Goal: Task Accomplishment & Management: Use online tool/utility

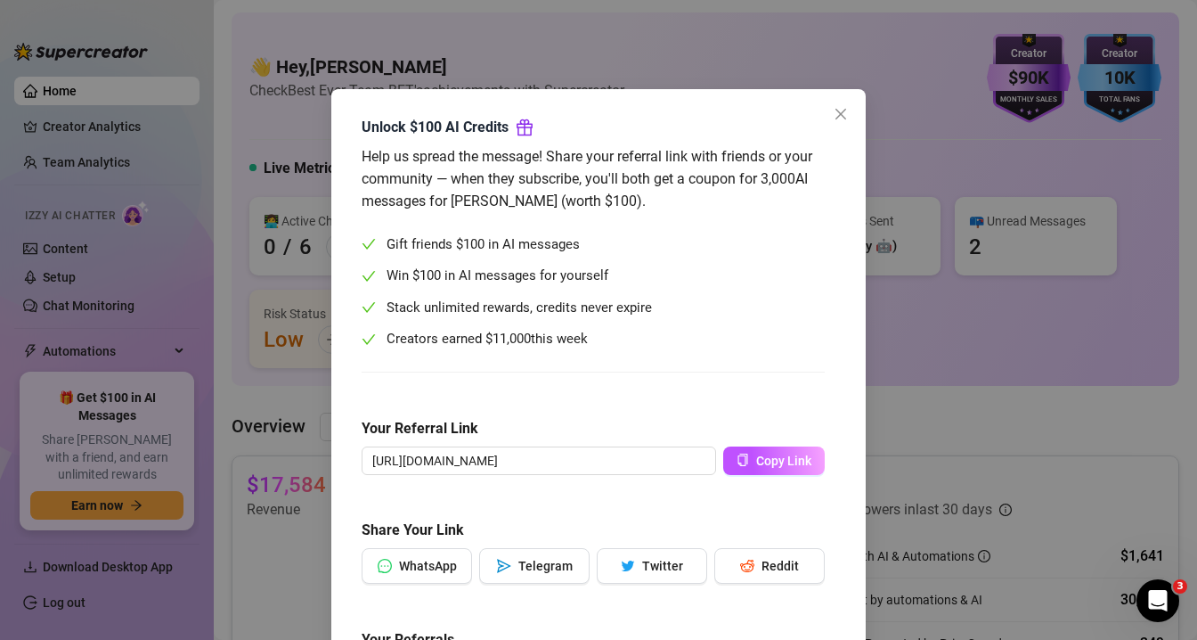
scroll to position [83, 0]
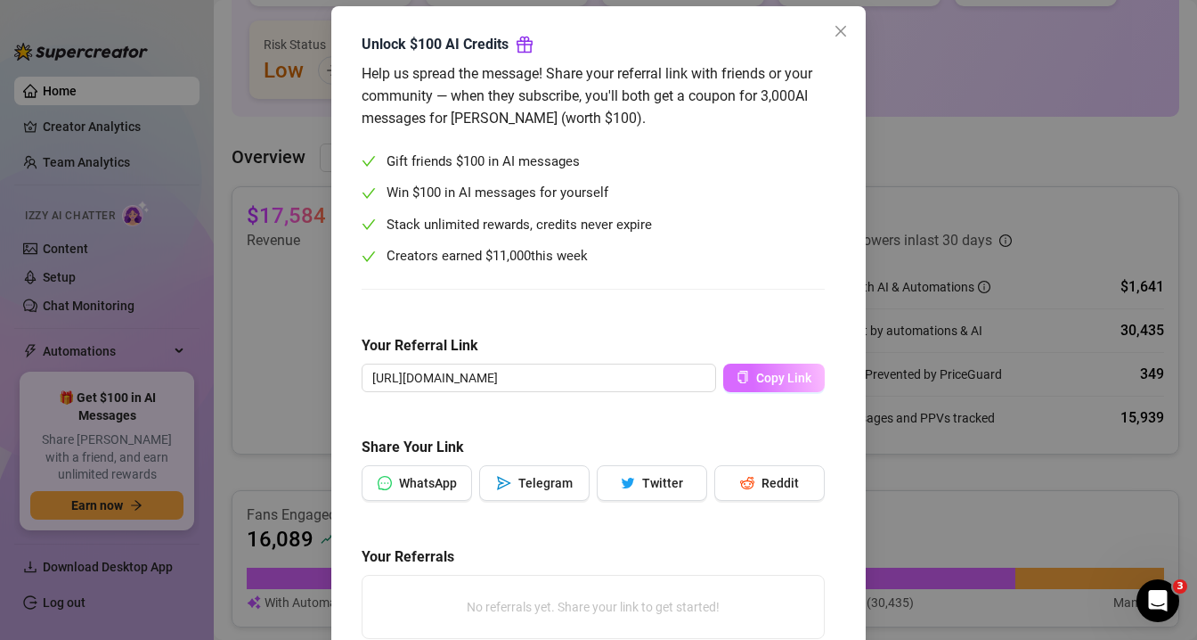
click at [764, 382] on span "Copy Link" at bounding box center [783, 378] width 55 height 14
click at [839, 34] on icon "close" at bounding box center [841, 31] width 14 height 14
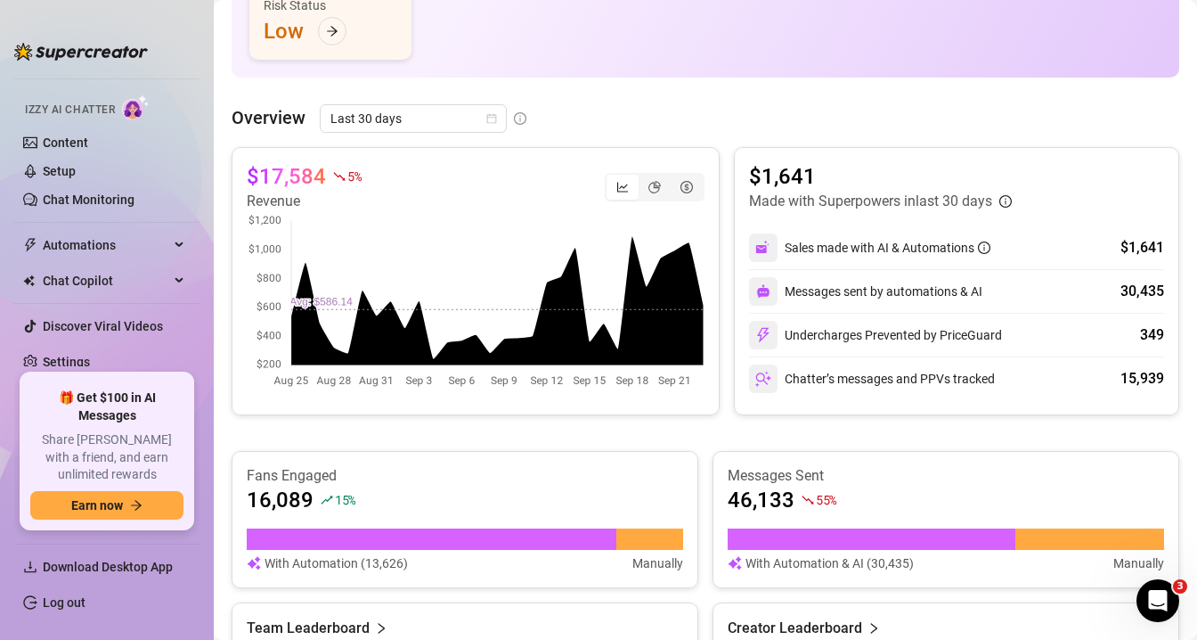
scroll to position [309, 0]
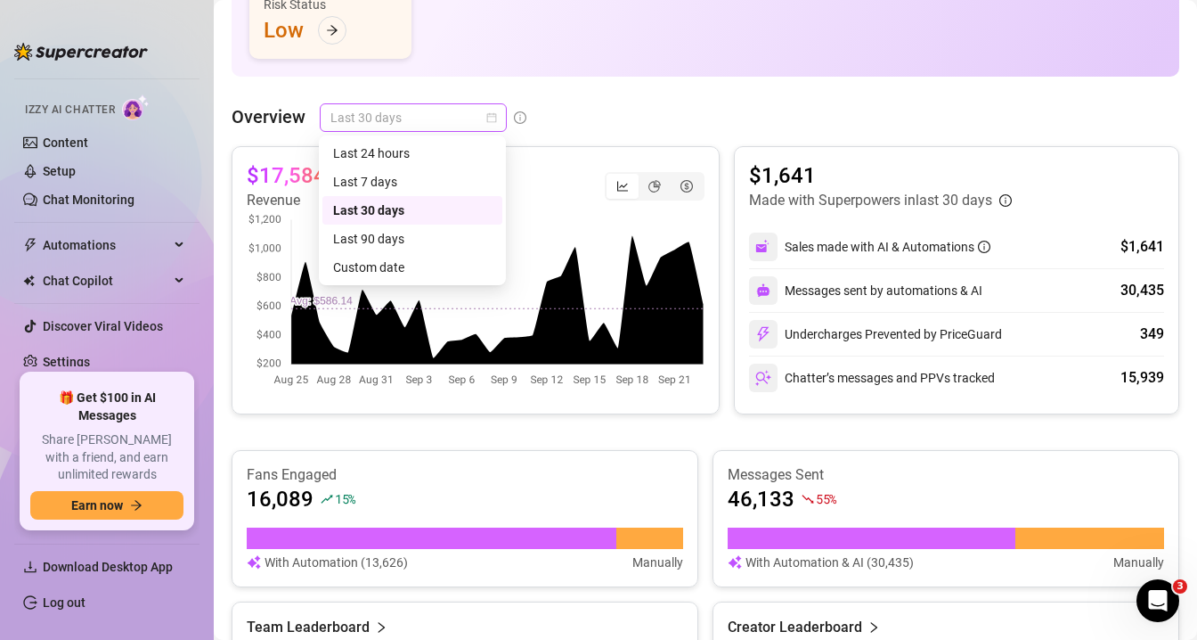
click at [442, 124] on span "Last 30 days" at bounding box center [414, 117] width 166 height 27
click at [391, 180] on div "Last 7 days" at bounding box center [412, 182] width 159 height 20
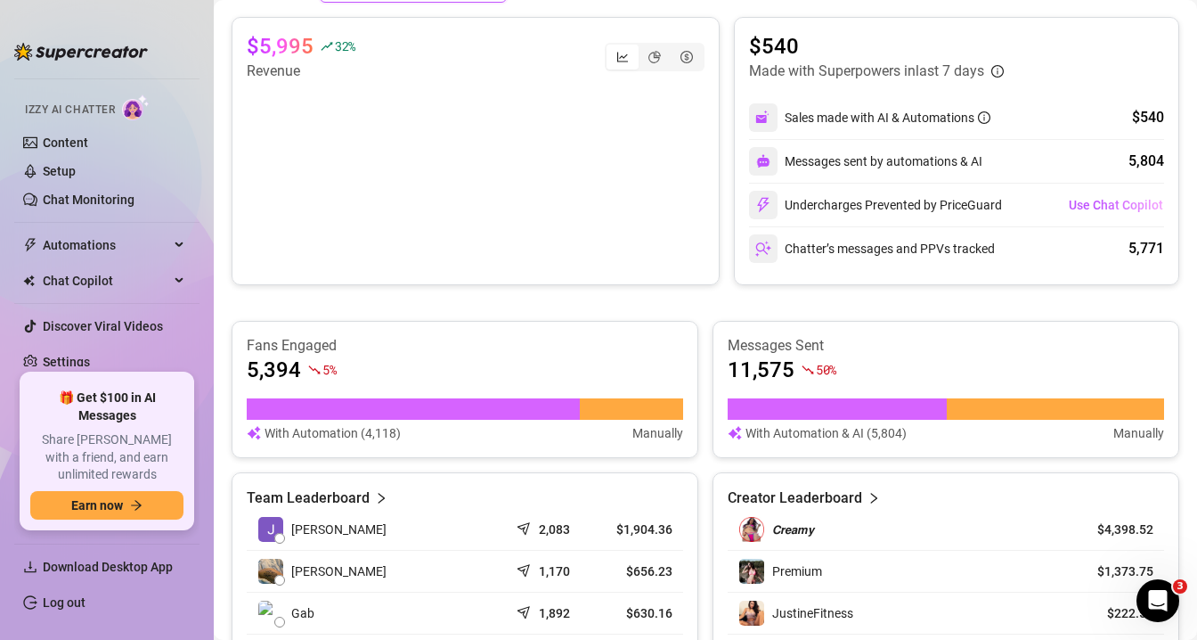
scroll to position [430, 0]
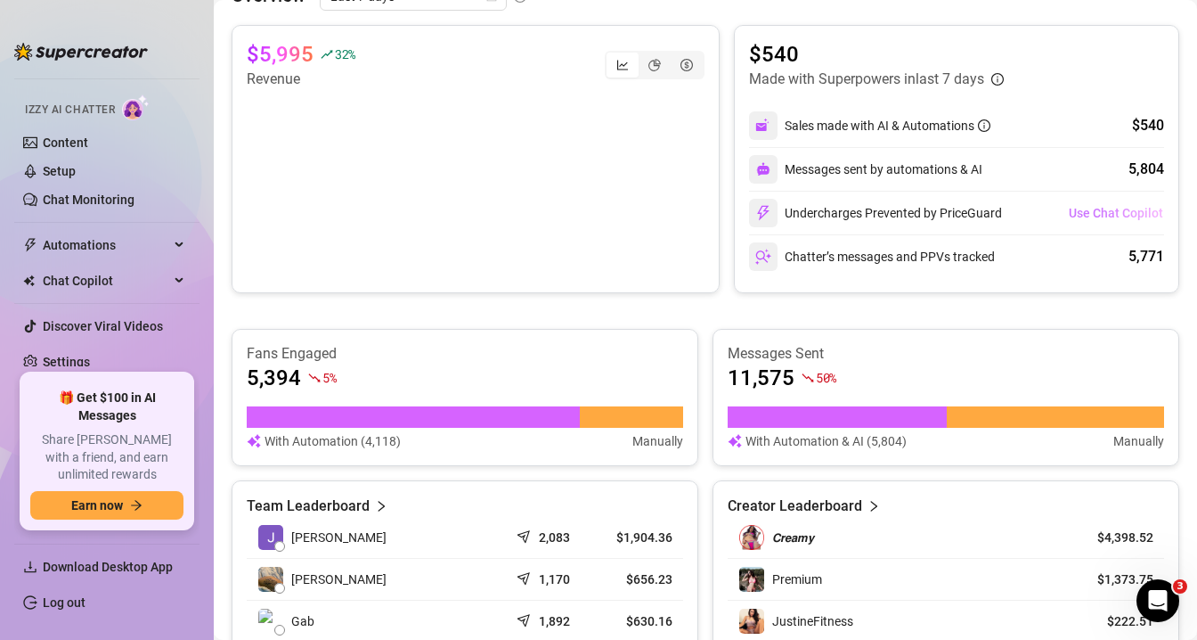
click at [1132, 215] on span "Use Chat Copilot" at bounding box center [1116, 213] width 94 height 14
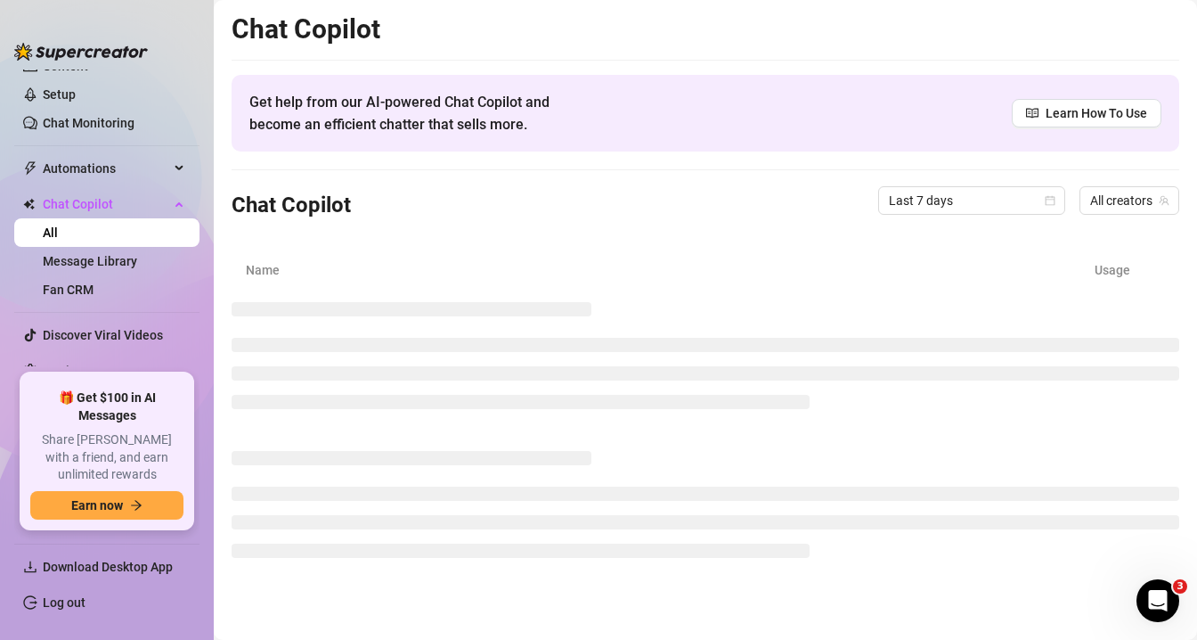
scroll to position [192, 0]
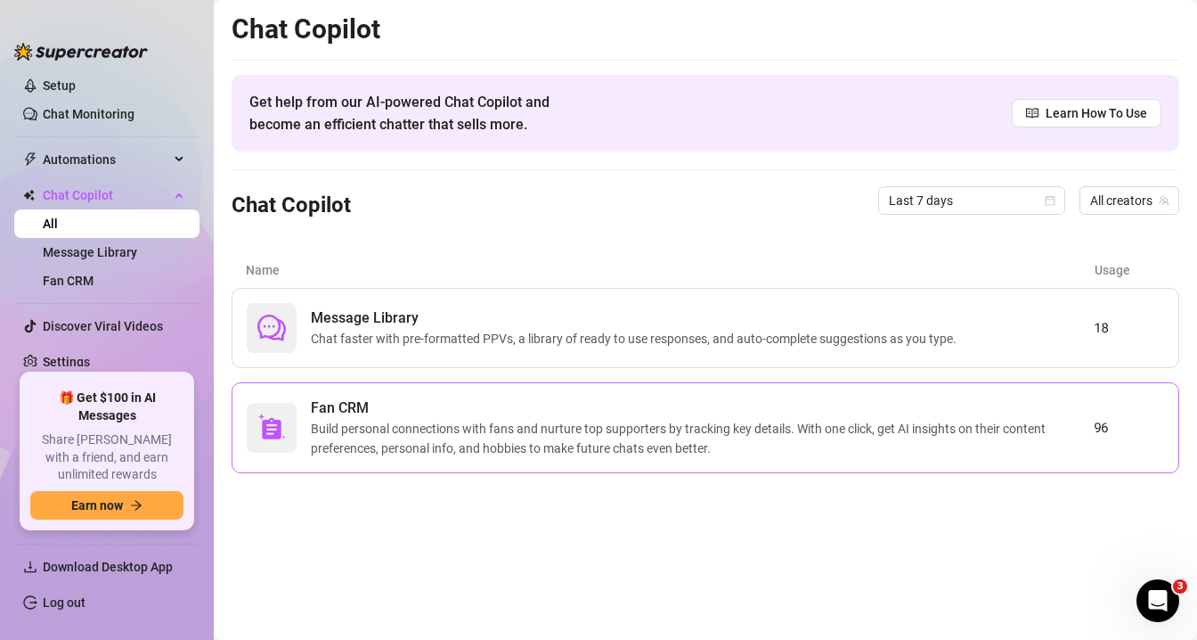
click at [821, 436] on span "Build personal connections with fans and nurture top supporters by tracking key…" at bounding box center [702, 438] width 783 height 39
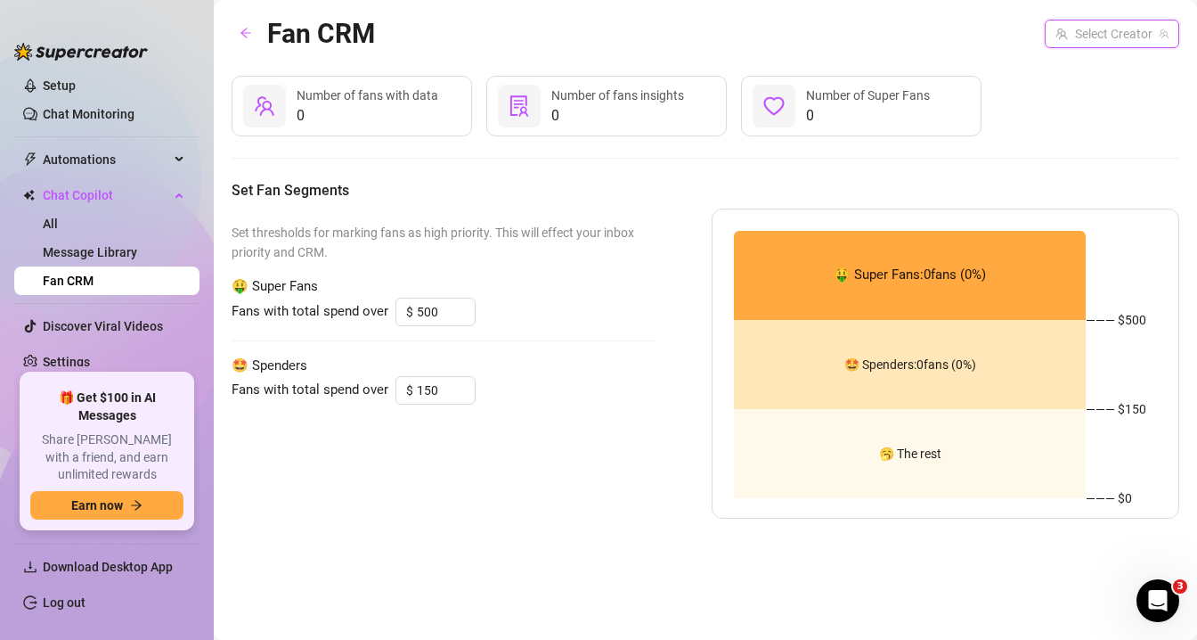
click at [1094, 34] on input "search" at bounding box center [1104, 33] width 97 height 27
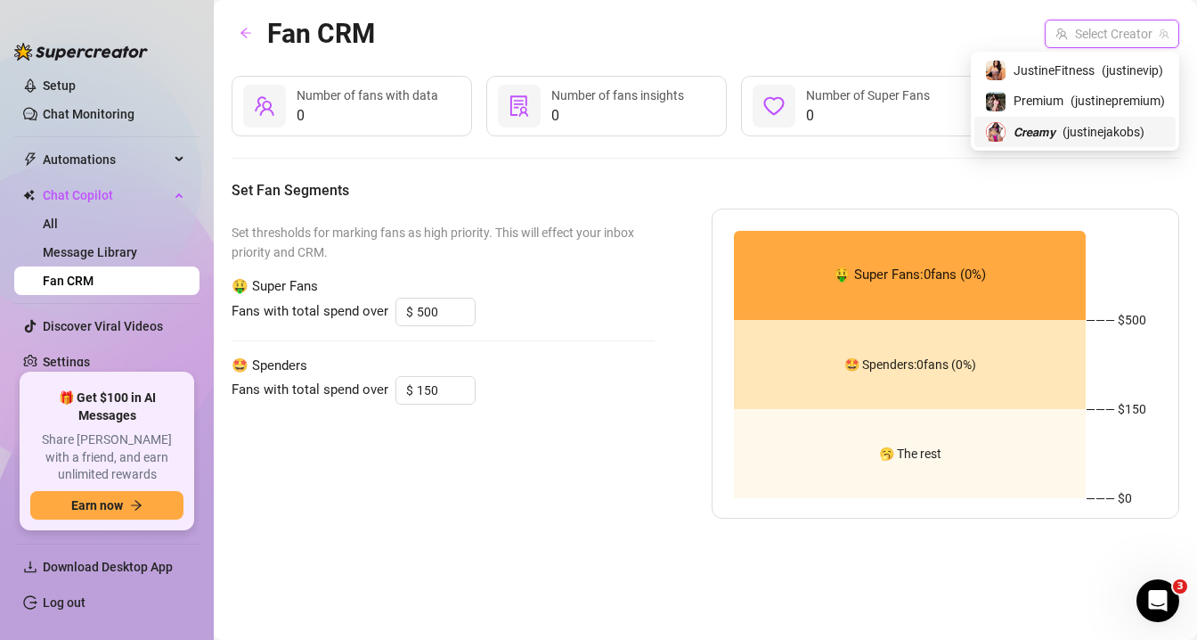
click at [1053, 131] on div "𝘾𝙧𝙚𝙖𝙢𝙮 ( justinejakobs )" at bounding box center [1075, 131] width 180 height 21
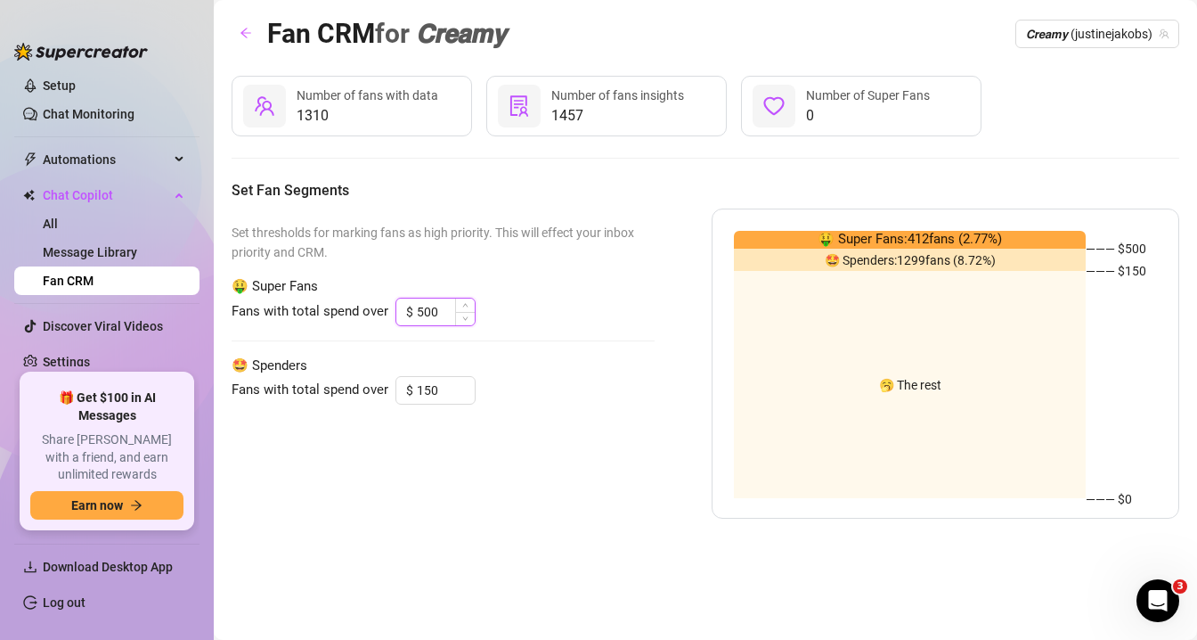
click at [441, 315] on input "500" at bounding box center [446, 311] width 58 height 27
click at [445, 316] on input "500" at bounding box center [446, 311] width 58 height 27
click at [479, 271] on div "Set thresholds for marking fans as high priority. This will effect your inbox p…" at bounding box center [443, 363] width 423 height 310
click at [514, 104] on icon "solution" at bounding box center [520, 105] width 18 height 20
click at [247, 33] on icon "arrow-left" at bounding box center [246, 34] width 11 height 10
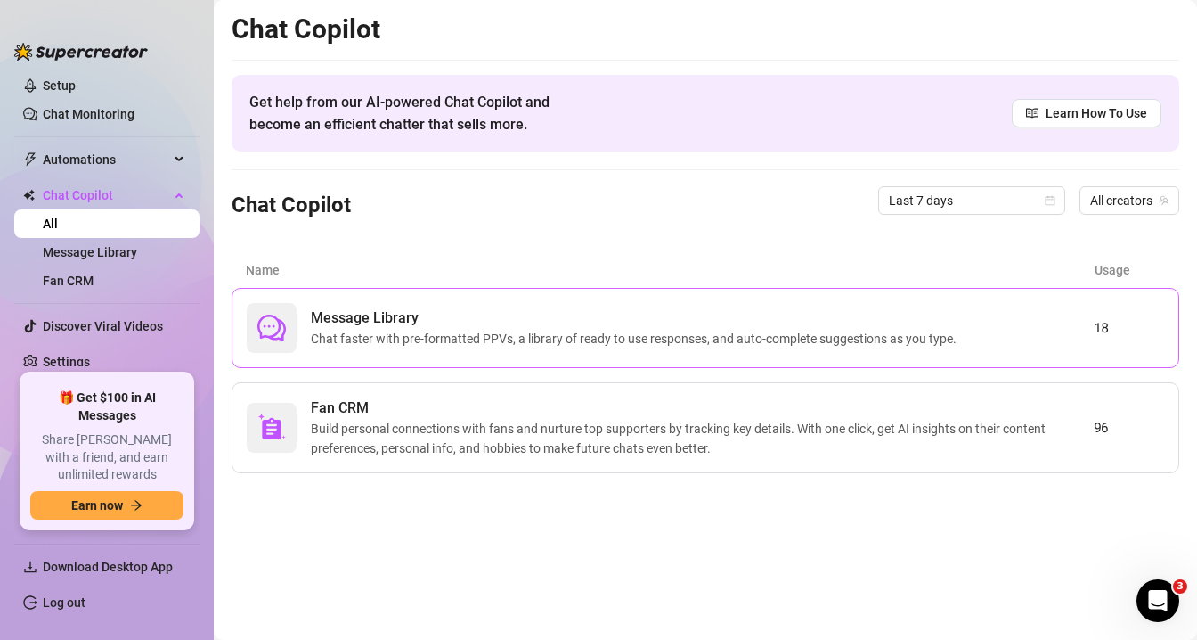
click at [532, 306] on div "Message Library Chat faster with pre-formatted PPVs, a library of ready to use …" at bounding box center [670, 328] width 847 height 50
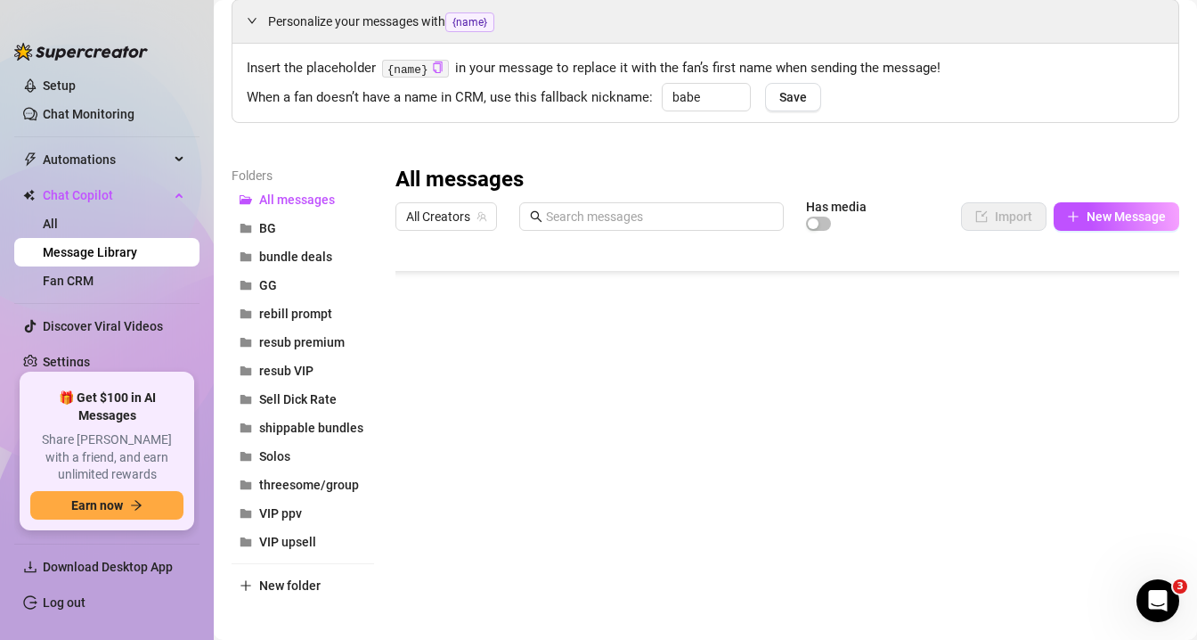
scroll to position [726, 0]
click at [1067, 388] on div at bounding box center [788, 437] width 784 height 397
click at [1072, 380] on div at bounding box center [788, 437] width 784 height 397
click at [1071, 381] on textarea "24.99" at bounding box center [1078, 383] width 41 height 16
type textarea "19.99"
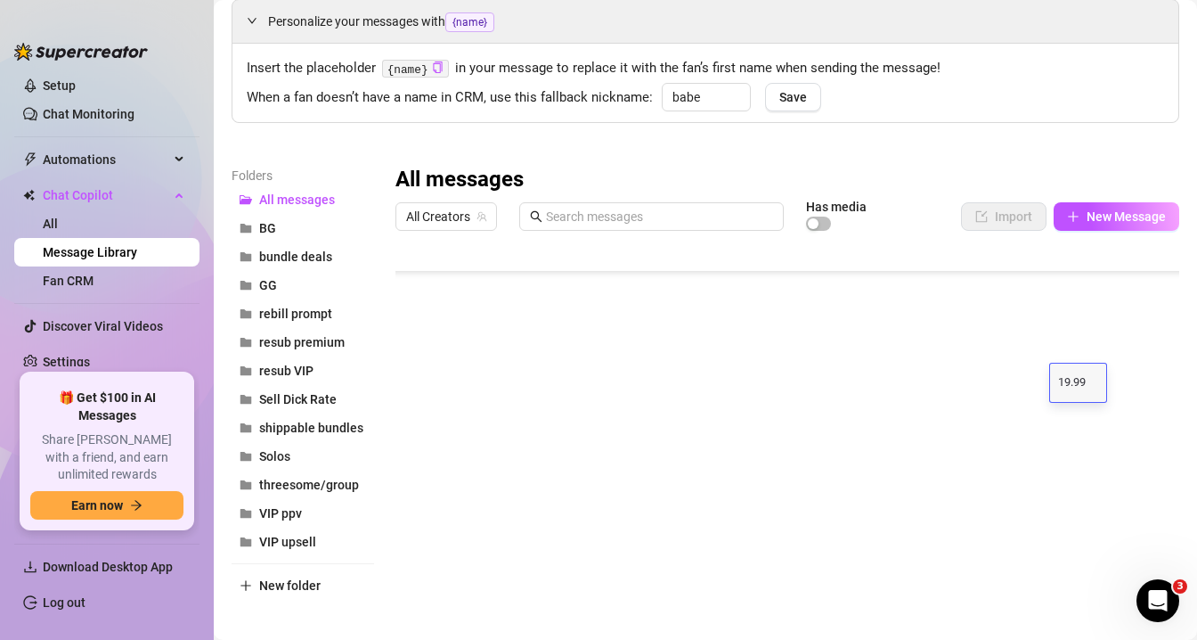
click at [1156, 377] on div at bounding box center [788, 437] width 784 height 397
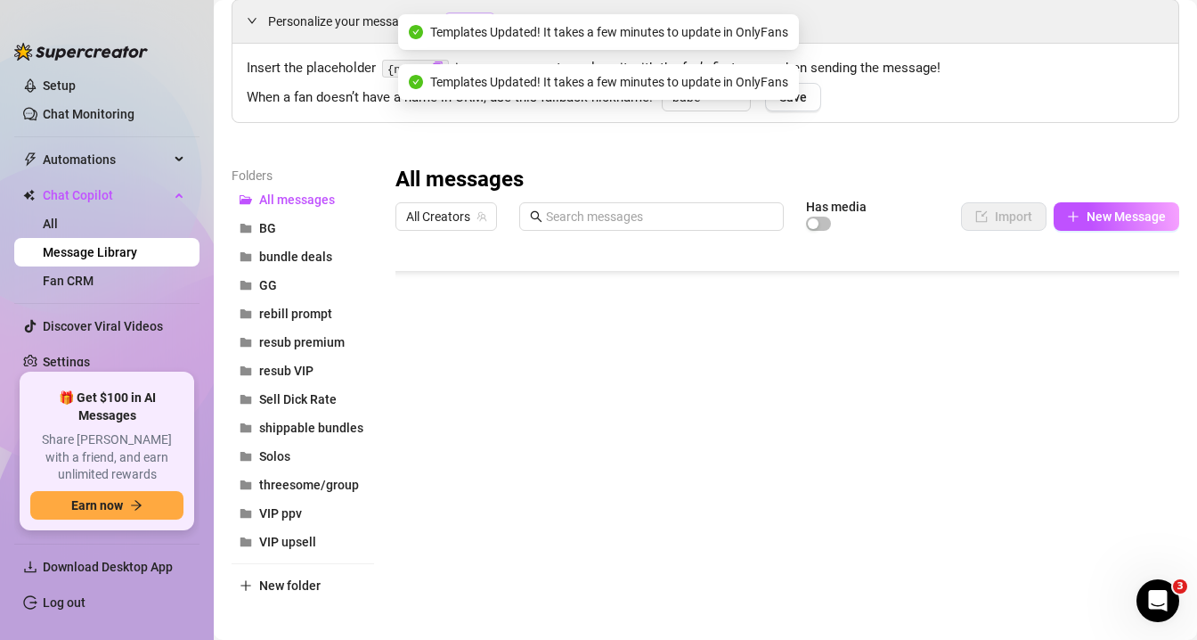
click at [1156, 380] on div at bounding box center [788, 437] width 784 height 397
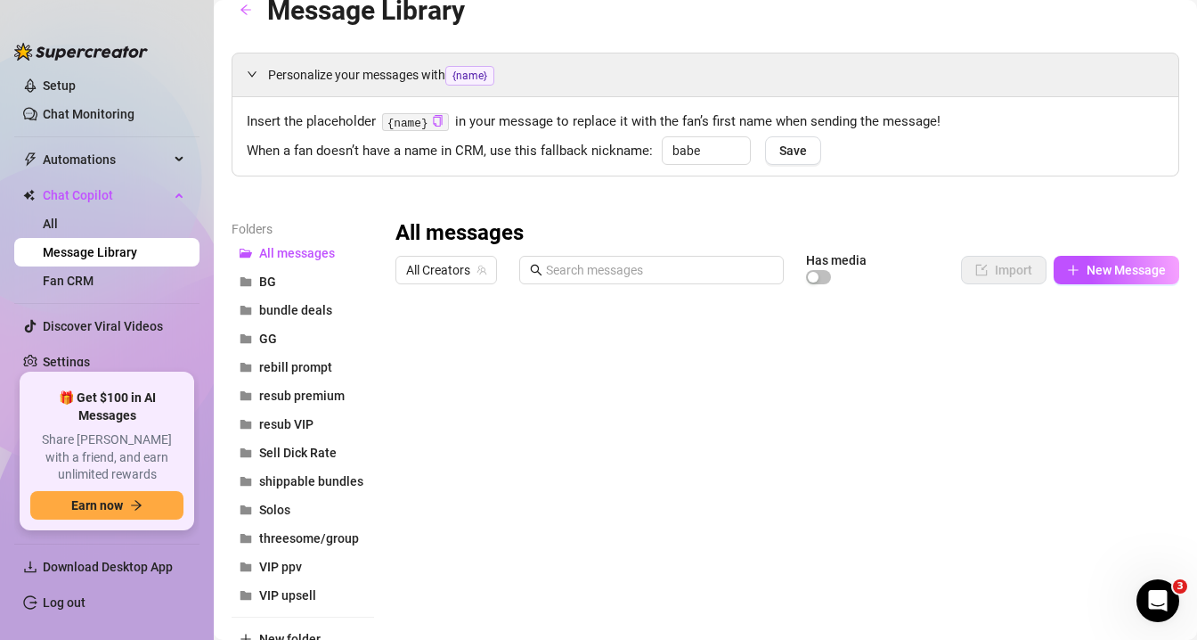
scroll to position [0, 0]
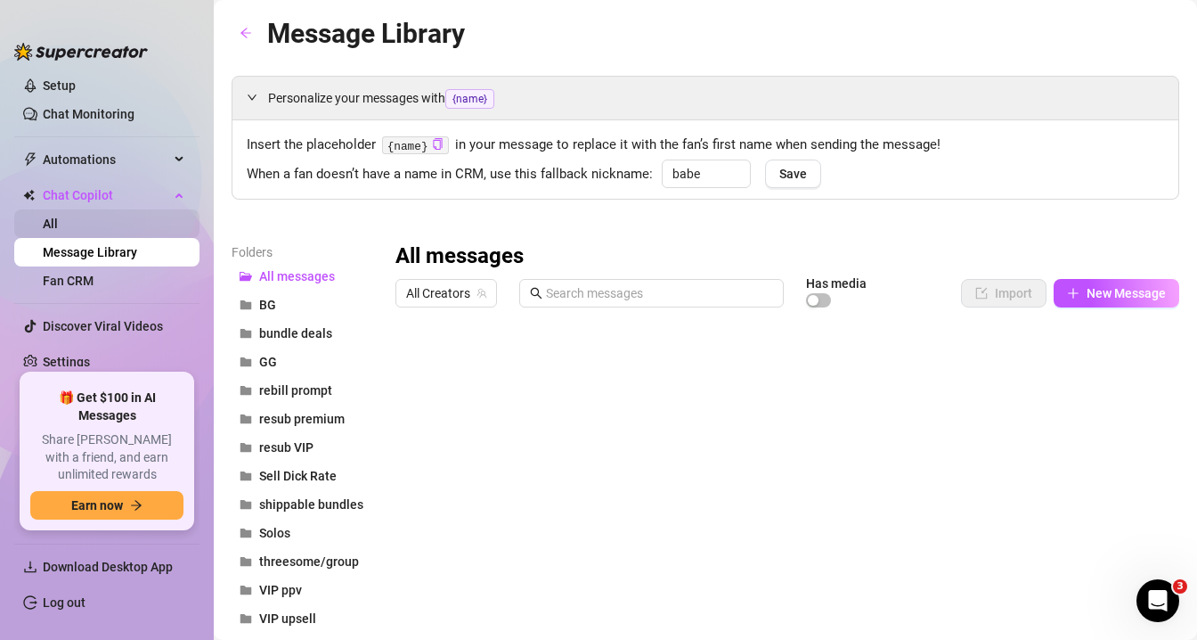
click at [58, 228] on link "All" at bounding box center [50, 224] width 15 height 14
